Goal: Information Seeking & Learning: Learn about a topic

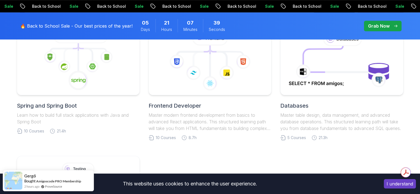
scroll to position [294, 0]
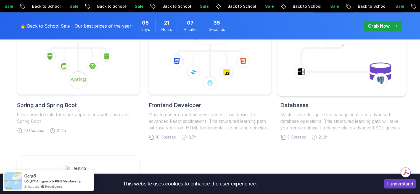
click at [291, 49] on body "Sale Back to School Sale Back to School Sale Back to School Sale Back to School…" at bounding box center [210, 136] width 420 height 860
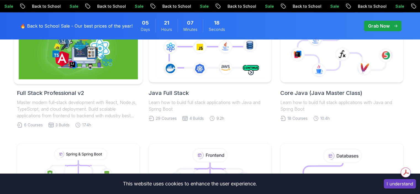
scroll to position [177, 0]
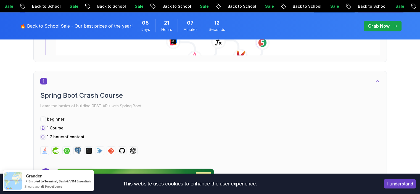
scroll to position [275, 0]
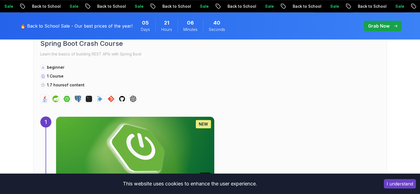
scroll to position [416, 0]
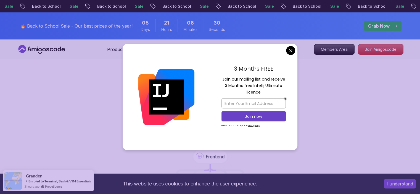
click at [286, 53] on div "3 Months FREE Join our mailing list and receive 3 Months free Intellij Ultimate…" at bounding box center [254, 97] width 88 height 107
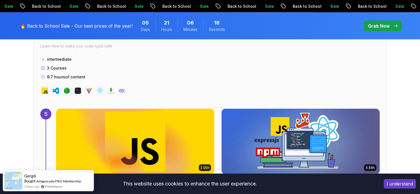
scroll to position [1143, 0]
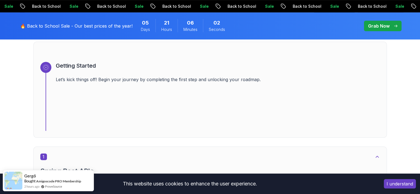
scroll to position [316, 0]
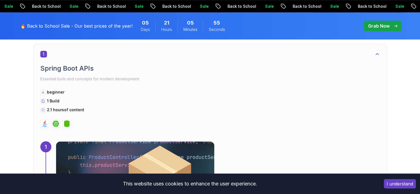
scroll to position [316, 0]
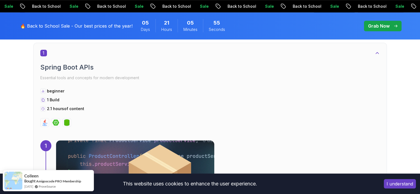
click at [143, 6] on p "Back to School" at bounding box center [124, 7] width 38 height 6
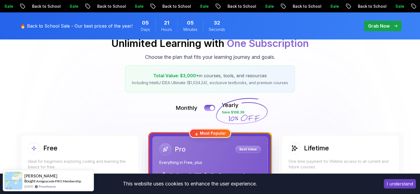
scroll to position [70, 0]
